Goal: Task Accomplishment & Management: Manage account settings

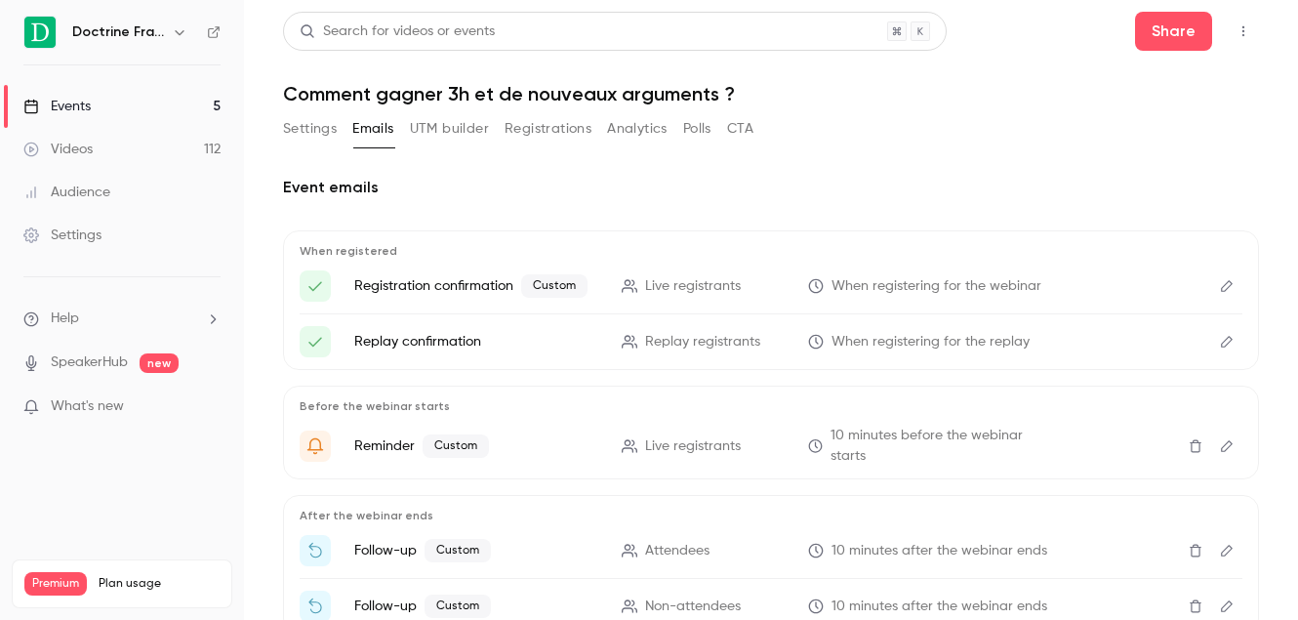
scroll to position [127, 0]
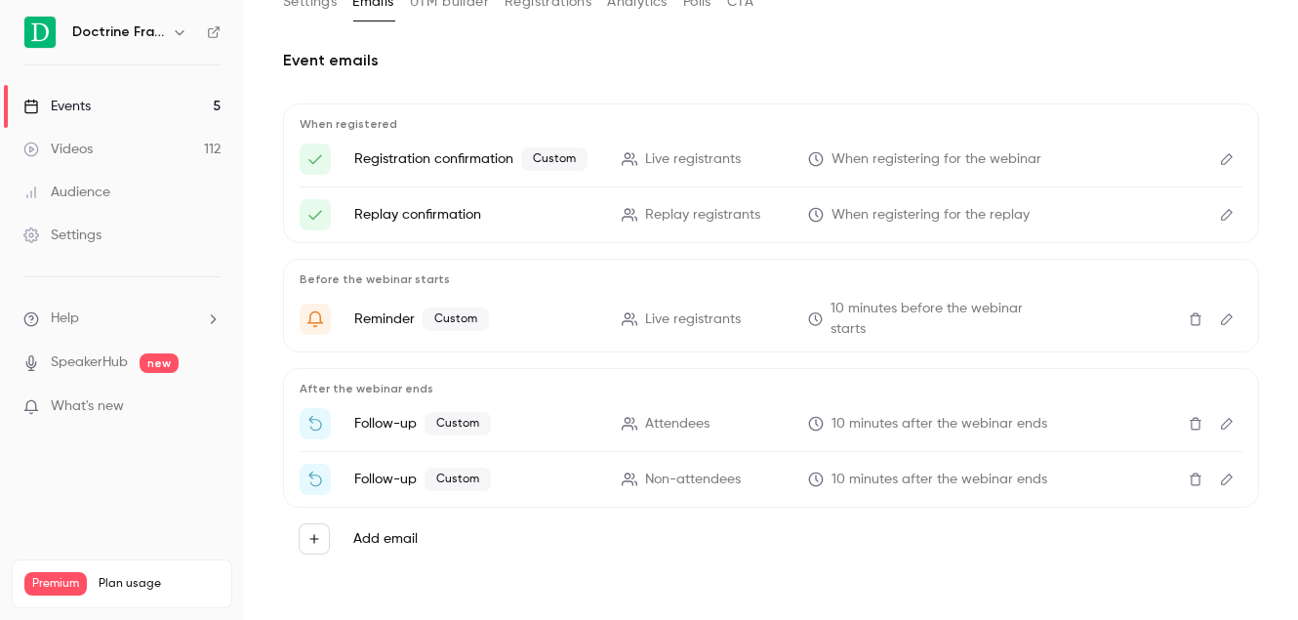
click at [145, 107] on link "Events 5" at bounding box center [122, 106] width 244 height 43
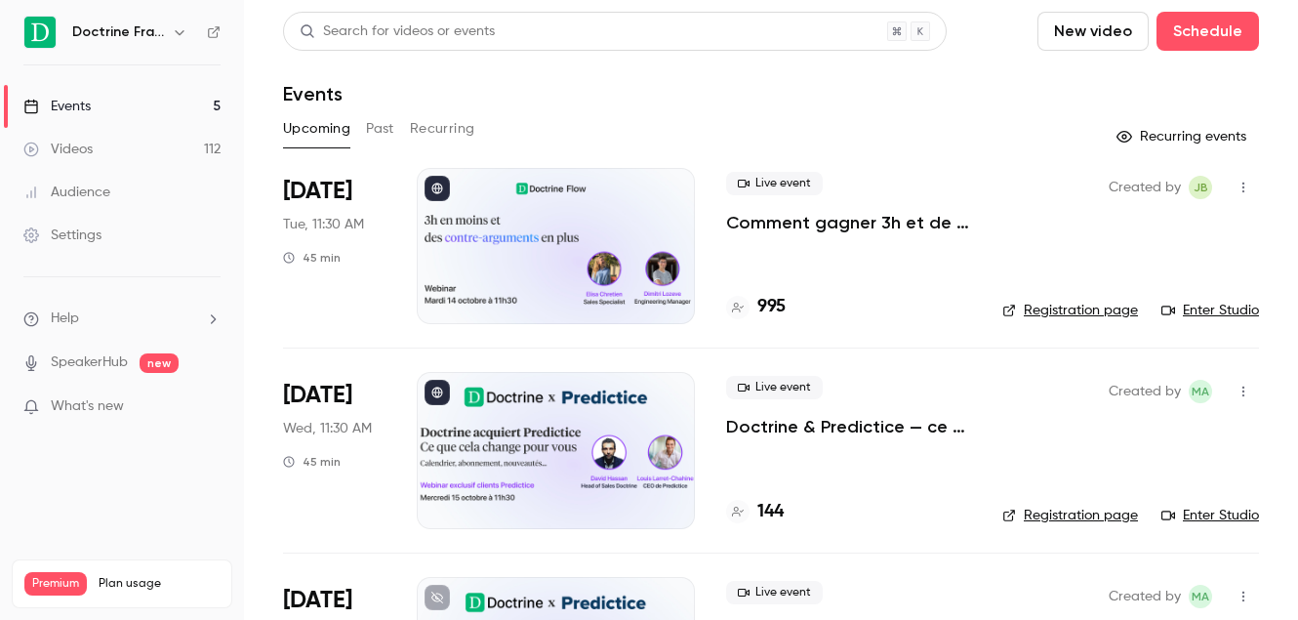
click at [520, 259] on div at bounding box center [556, 246] width 278 height 156
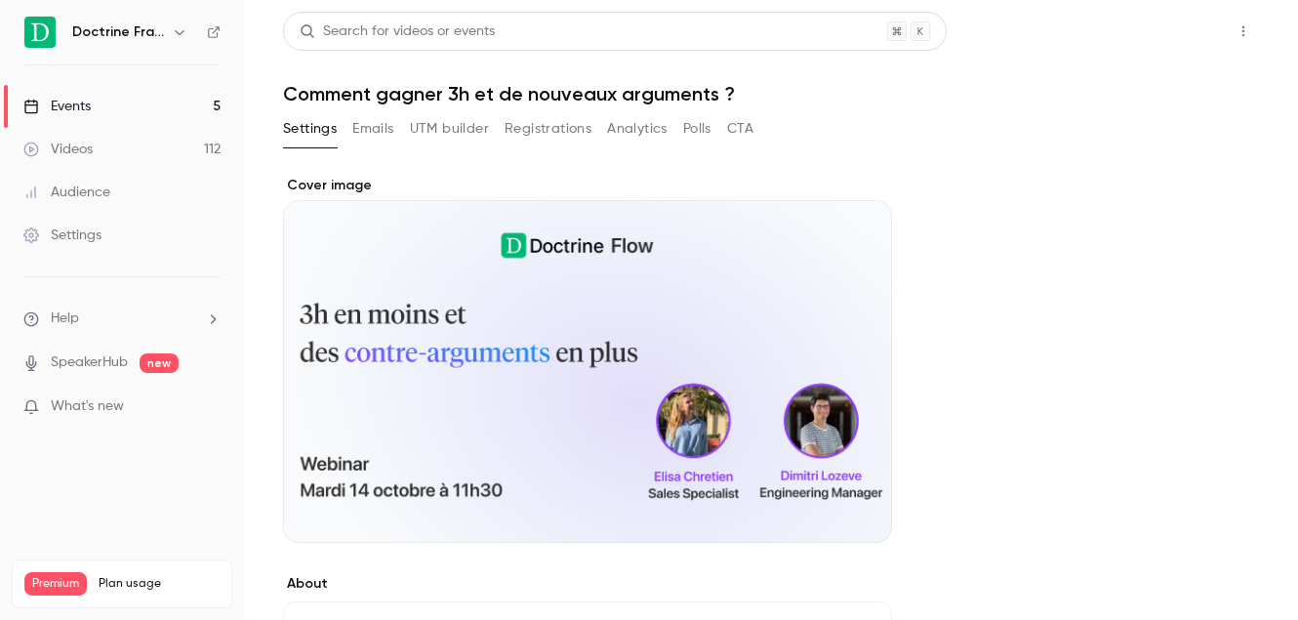
click at [1175, 34] on button "Share" at bounding box center [1173, 31] width 77 height 39
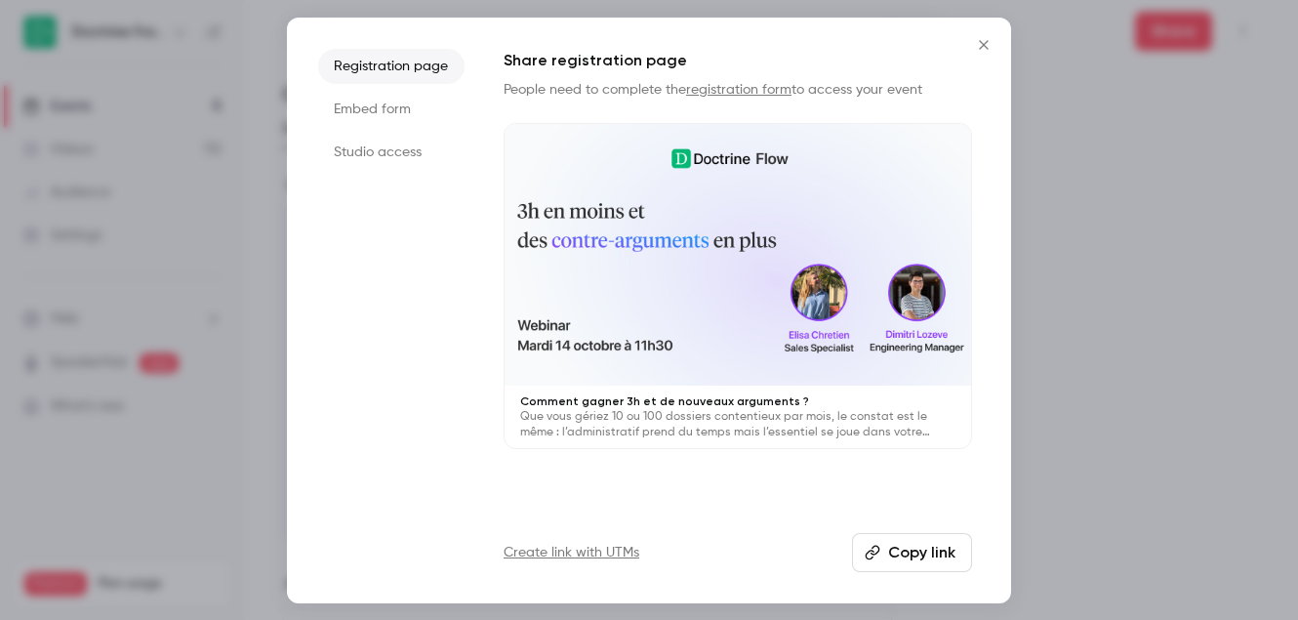
click at [947, 556] on button "Copy link" at bounding box center [912, 552] width 120 height 39
click at [988, 54] on button "Close" at bounding box center [983, 44] width 39 height 39
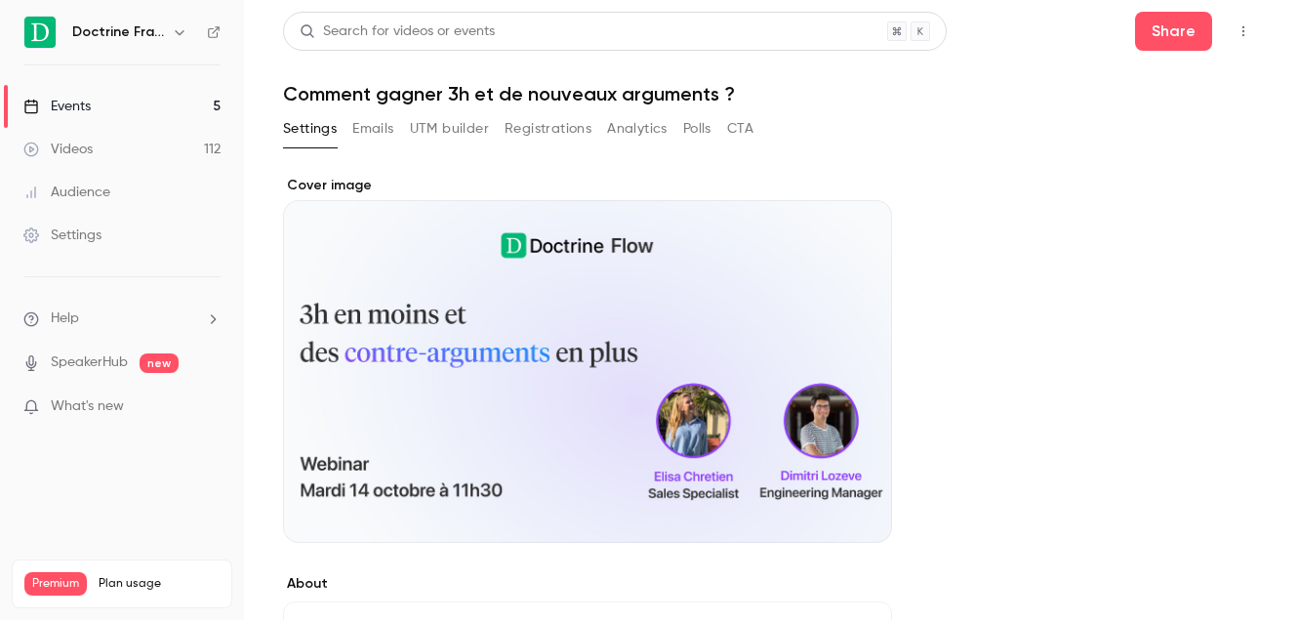
click at [392, 134] on button "Emails" at bounding box center [372, 128] width 41 height 31
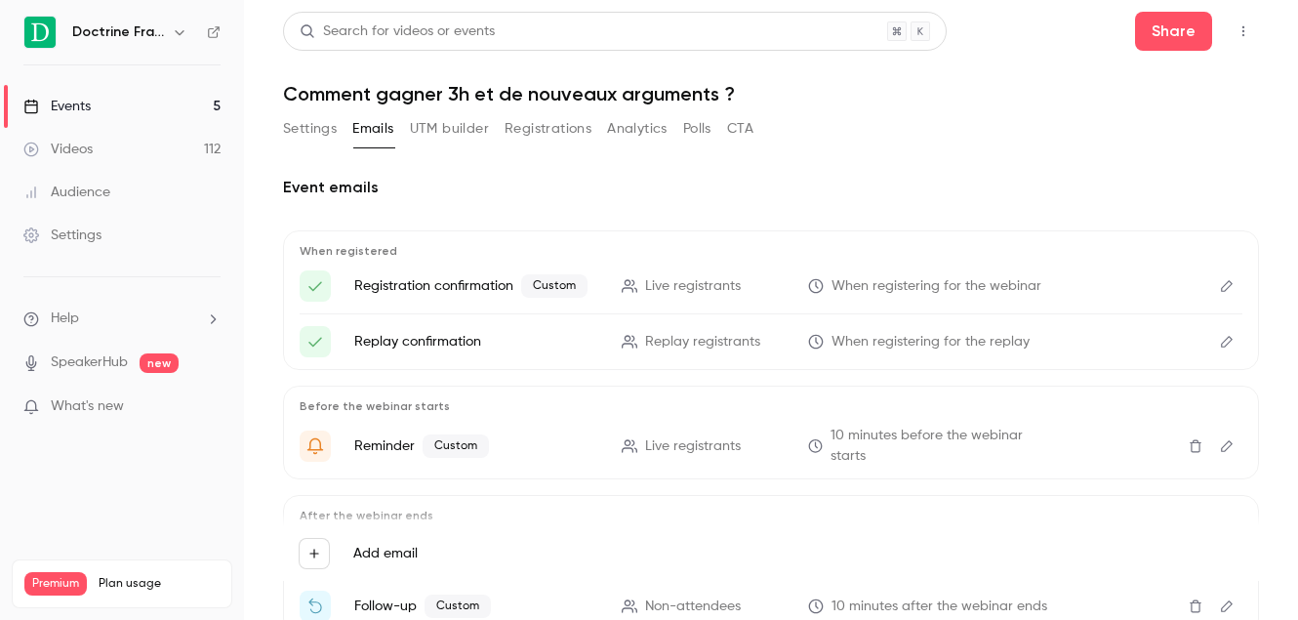
click at [466, 285] on p "Registration confirmation Custom" at bounding box center [476, 285] width 244 height 23
click at [1229, 281] on icon "Edit" at bounding box center [1227, 286] width 16 height 14
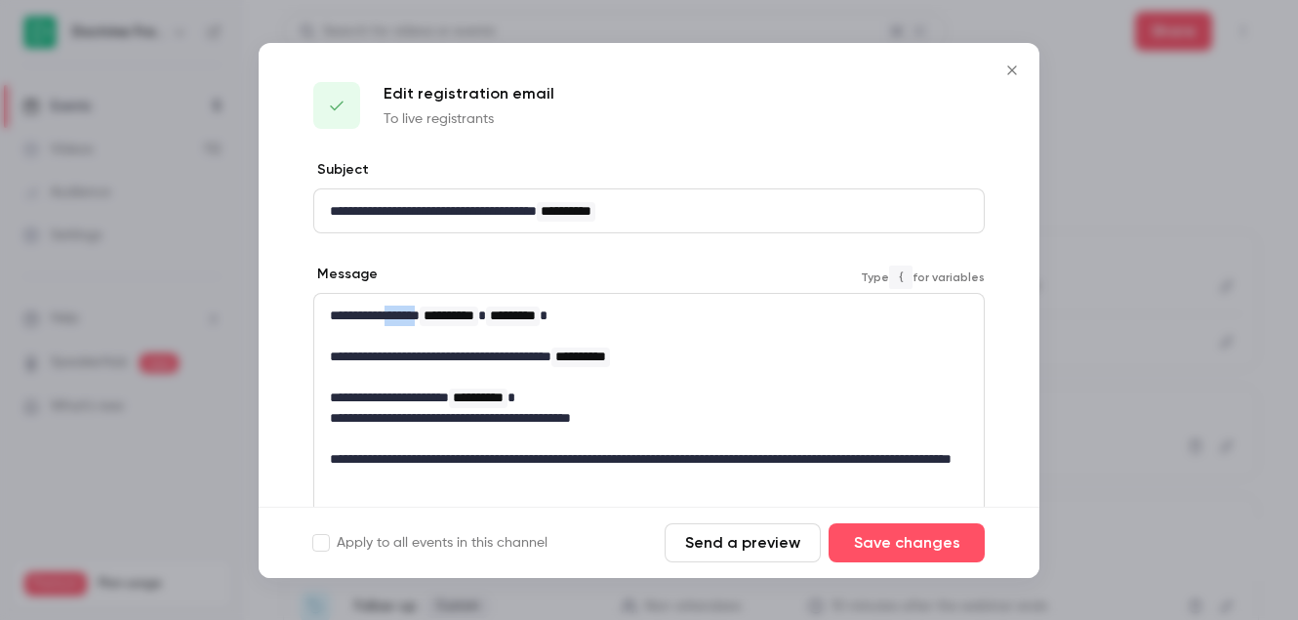
drag, startPoint x: 438, startPoint y: 316, endPoint x: 401, endPoint y: 316, distance: 37.1
click at [401, 316] on p "**********" at bounding box center [649, 315] width 638 height 20
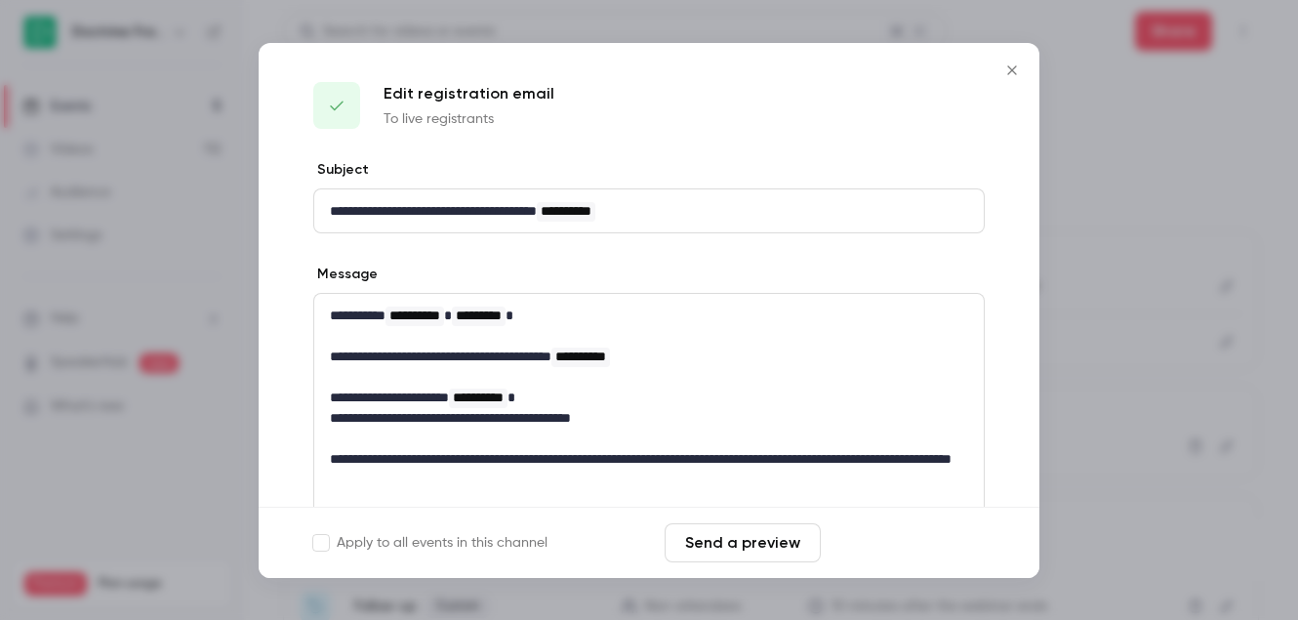
click at [932, 534] on button "Save changes" at bounding box center [907, 542] width 156 height 39
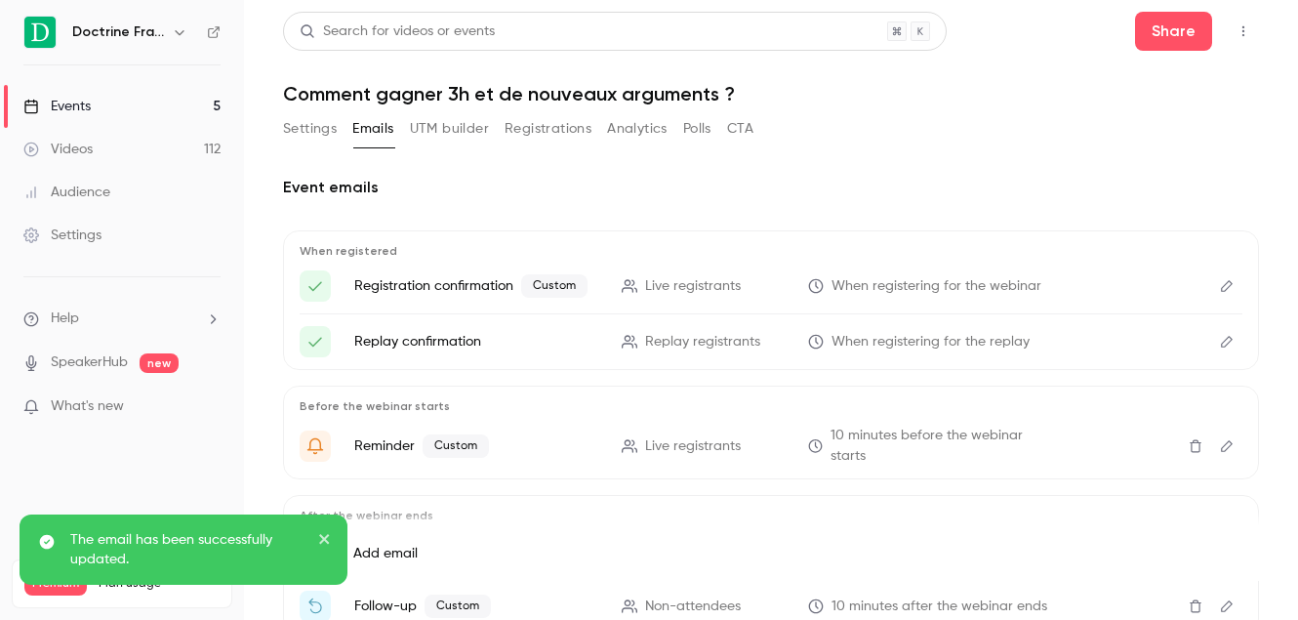
click at [562, 326] on li "Replay confirmation Replay registrants When registering for the replay" at bounding box center [771, 341] width 943 height 31
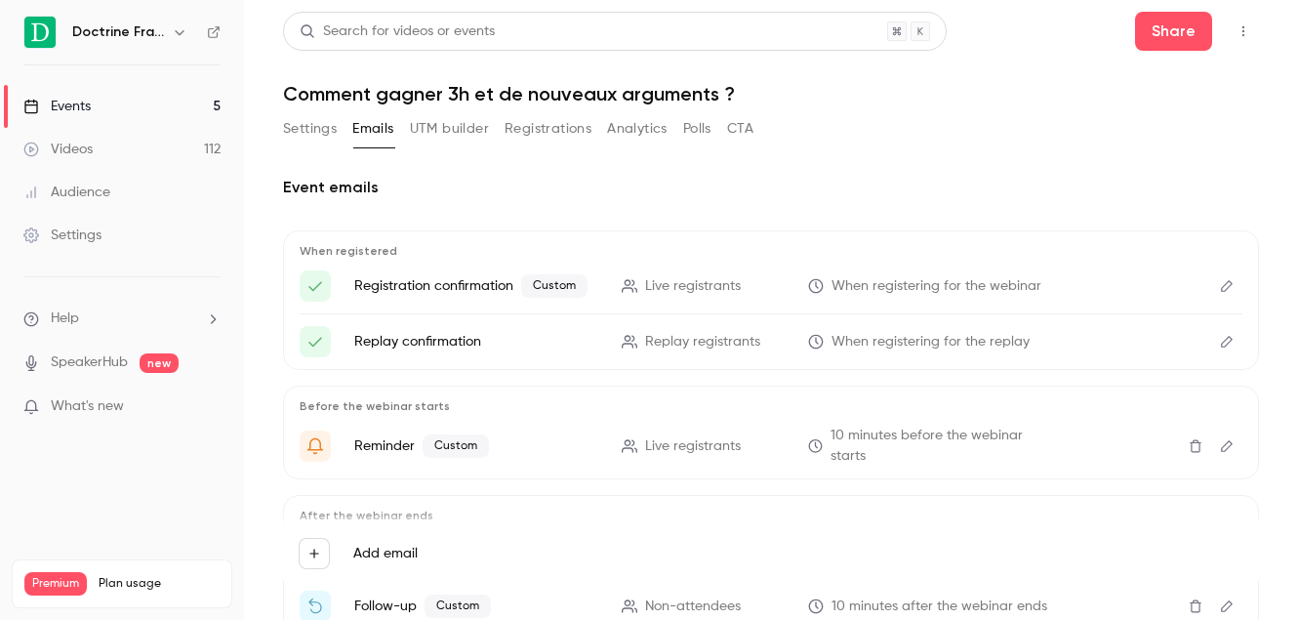
click at [1238, 344] on button "Edit" at bounding box center [1226, 341] width 31 height 31
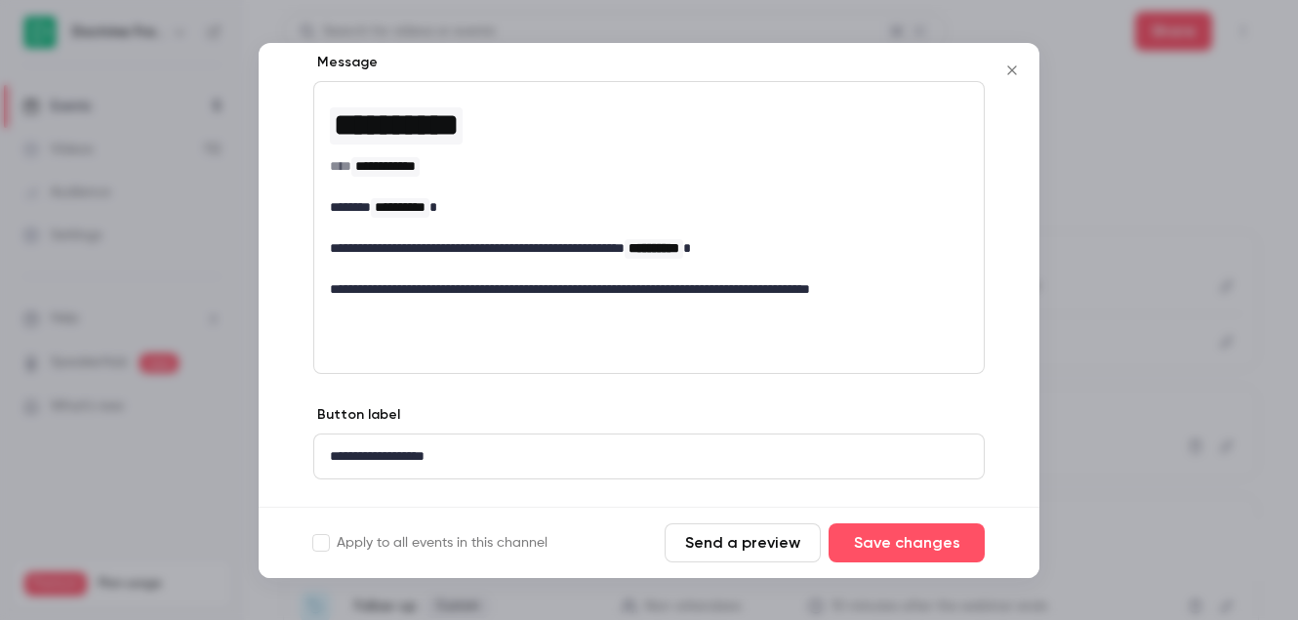
scroll to position [254, 0]
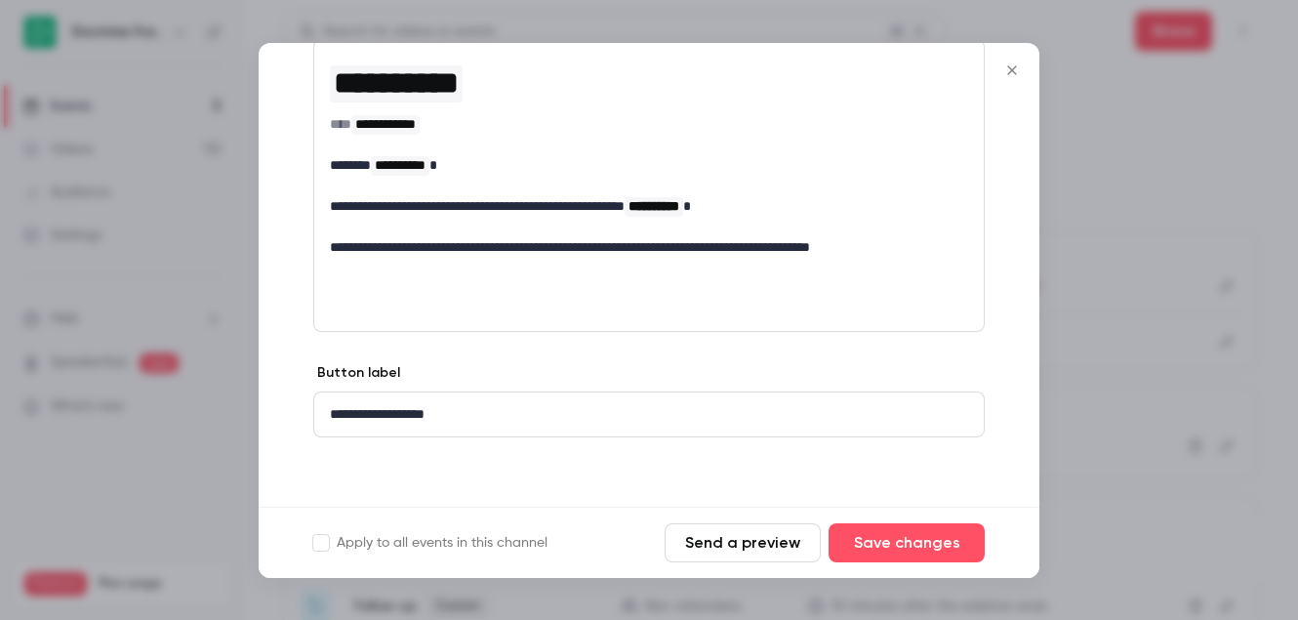
click at [1016, 65] on icon "Close" at bounding box center [1011, 69] width 9 height 9
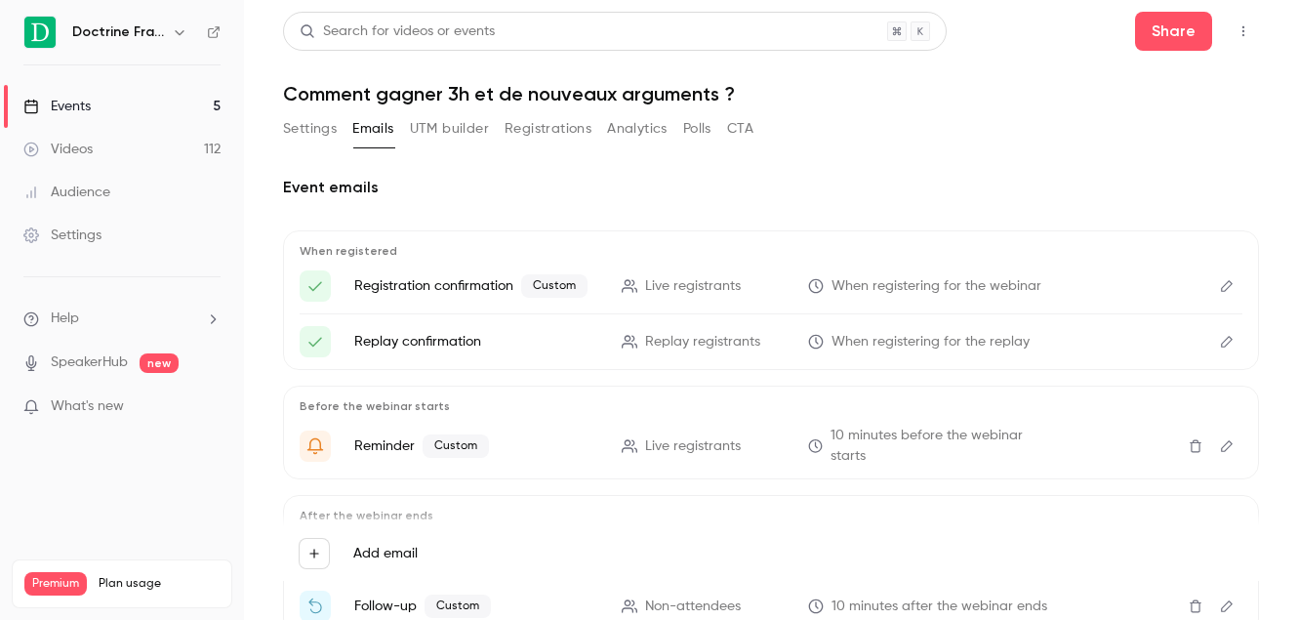
click at [1228, 279] on icon "Edit" at bounding box center [1227, 286] width 16 height 14
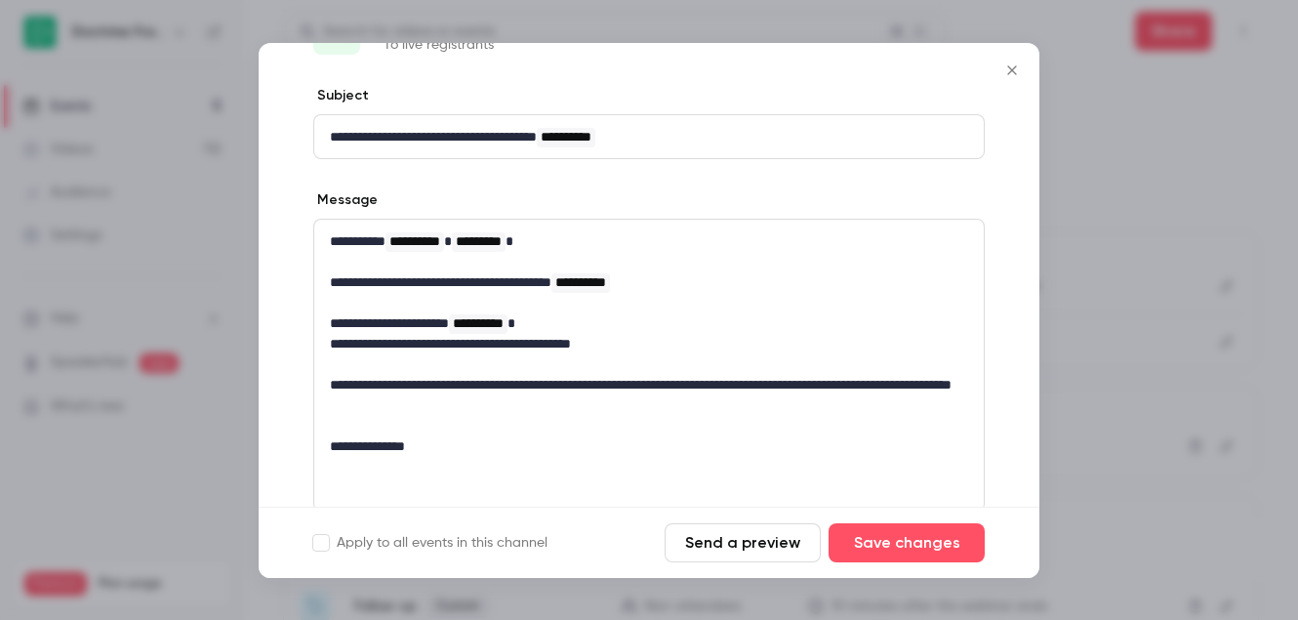
scroll to position [91, 0]
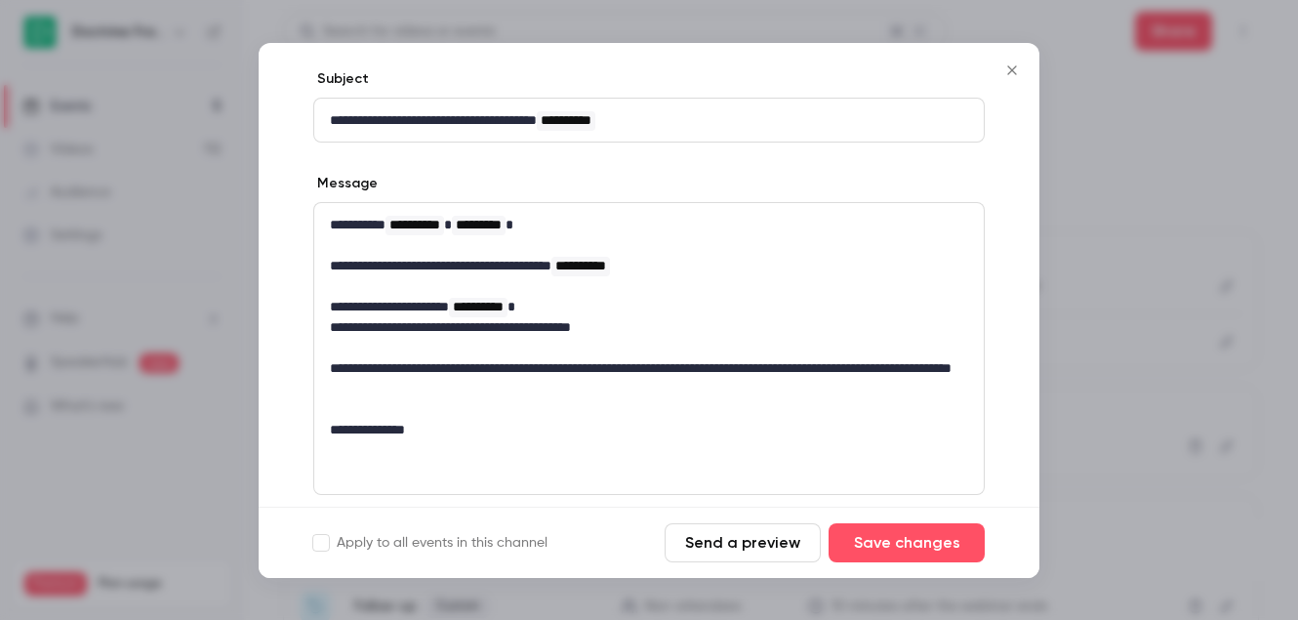
click at [1005, 77] on button "Close" at bounding box center [1011, 70] width 39 height 39
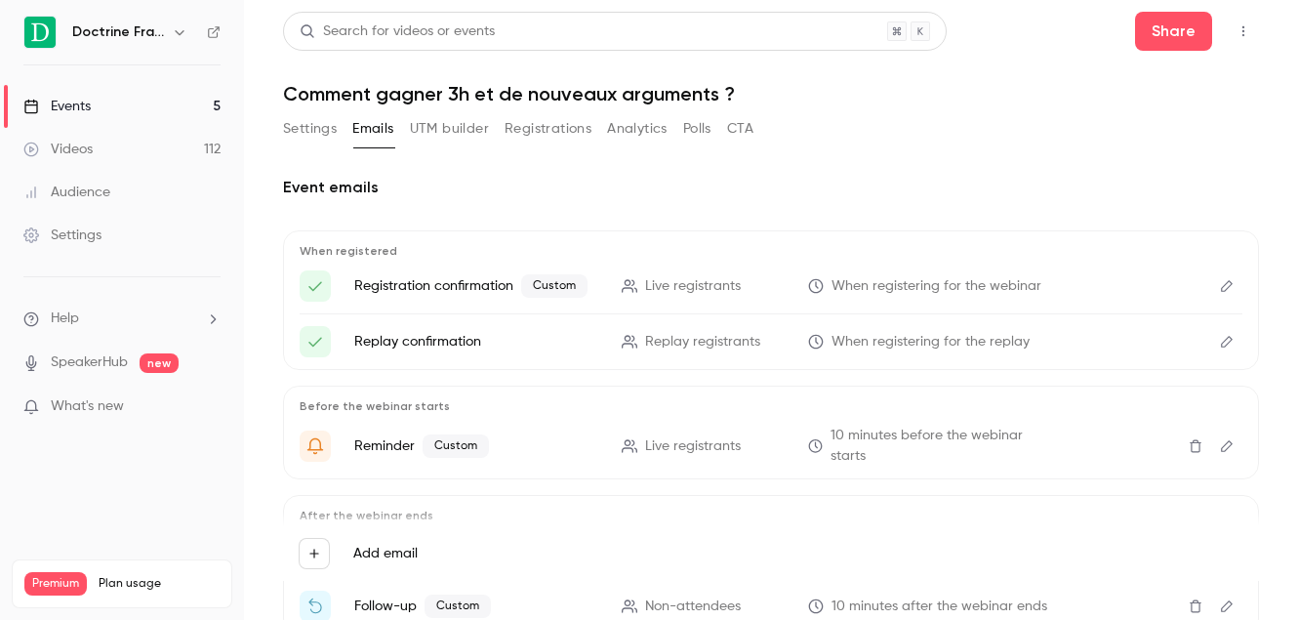
scroll to position [127, 0]
click at [169, 113] on link "Events 5" at bounding box center [122, 106] width 244 height 43
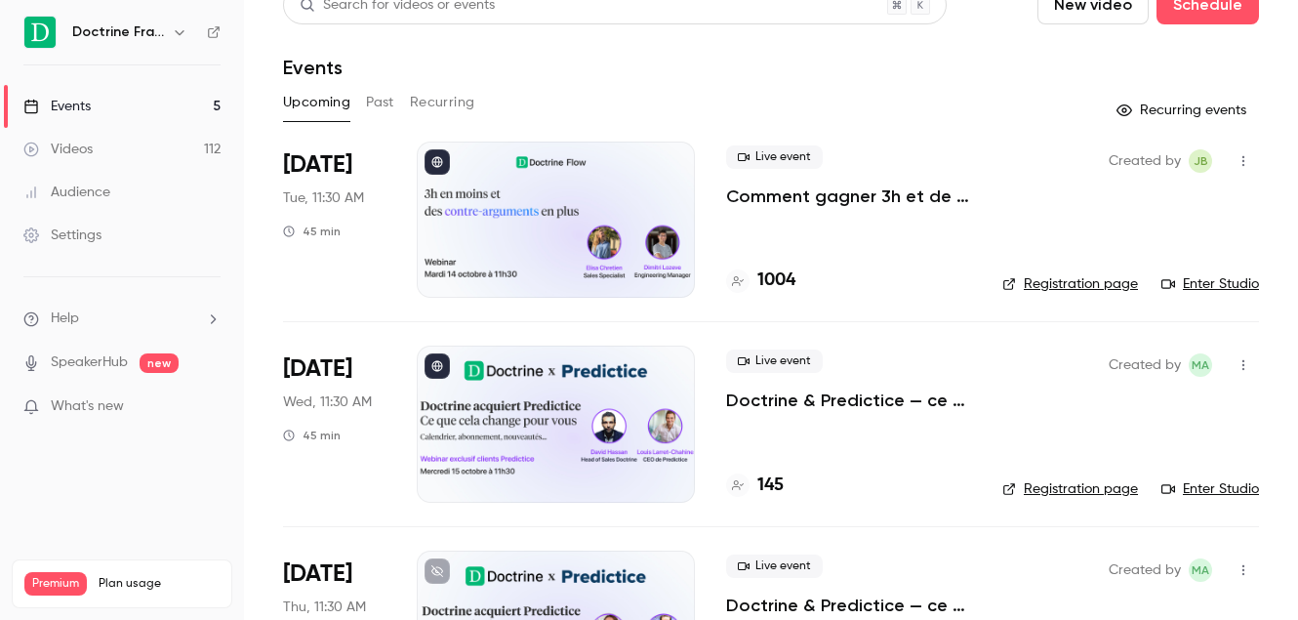
scroll to position [30, 0]
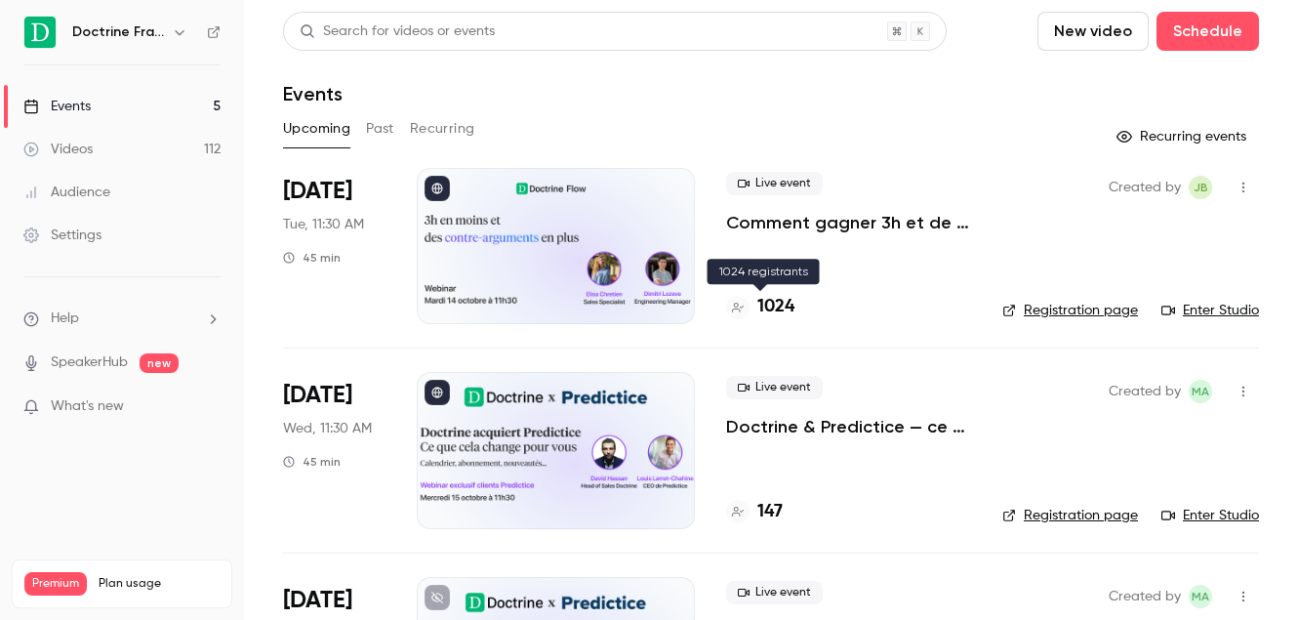
click at [784, 311] on h4 "1024" at bounding box center [775, 307] width 37 height 26
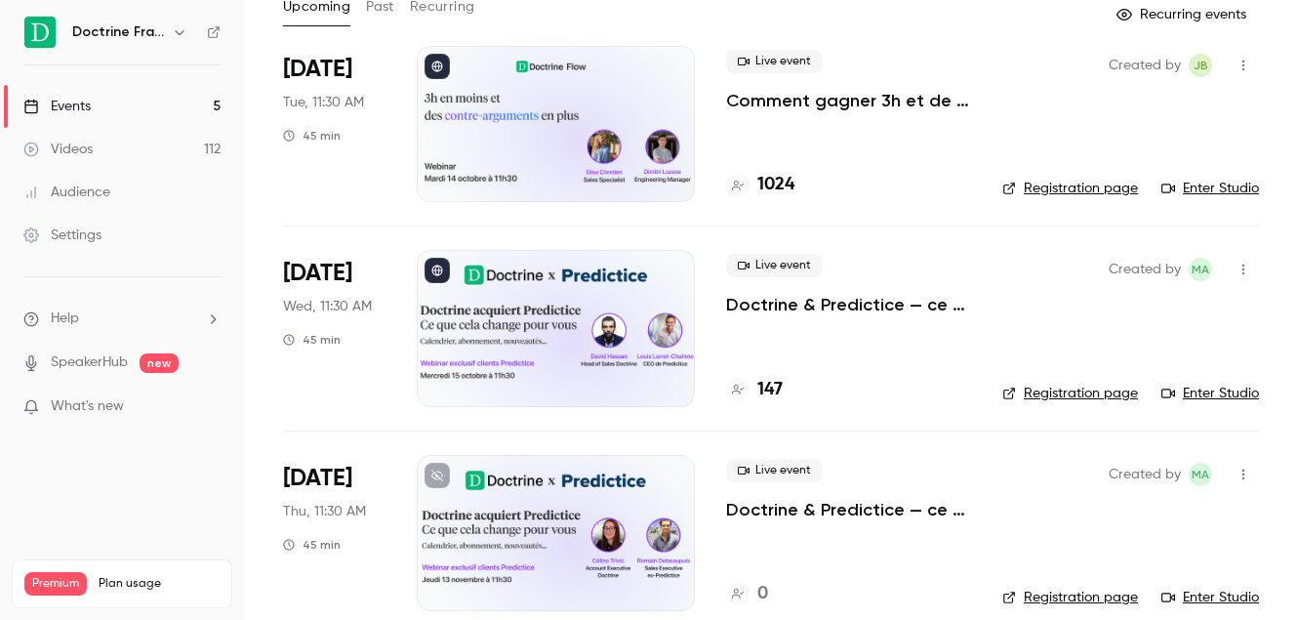
scroll to position [121, 0]
